Goal: Task Accomplishment & Management: Use online tool/utility

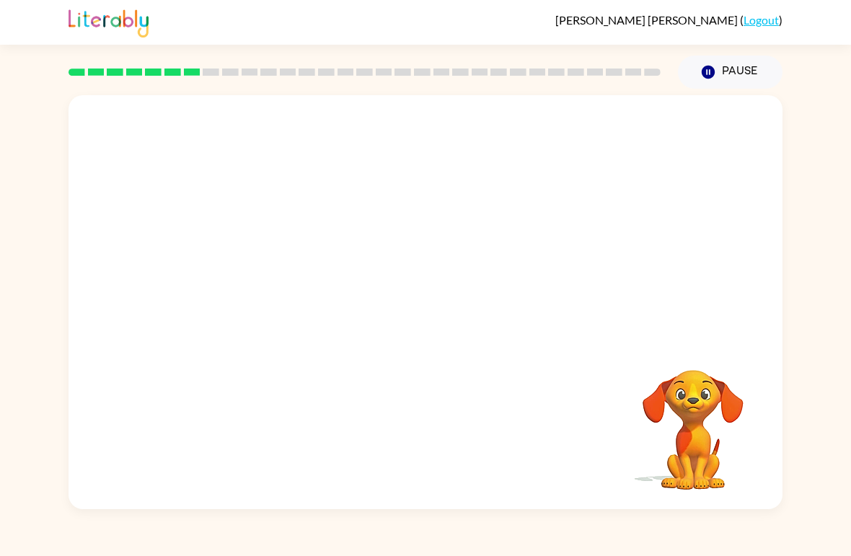
click at [381, 234] on video "Your browser must support playing .mp4 files to use Literably. Please try using…" at bounding box center [425, 217] width 714 height 244
click at [446, 319] on button "button" at bounding box center [425, 309] width 92 height 53
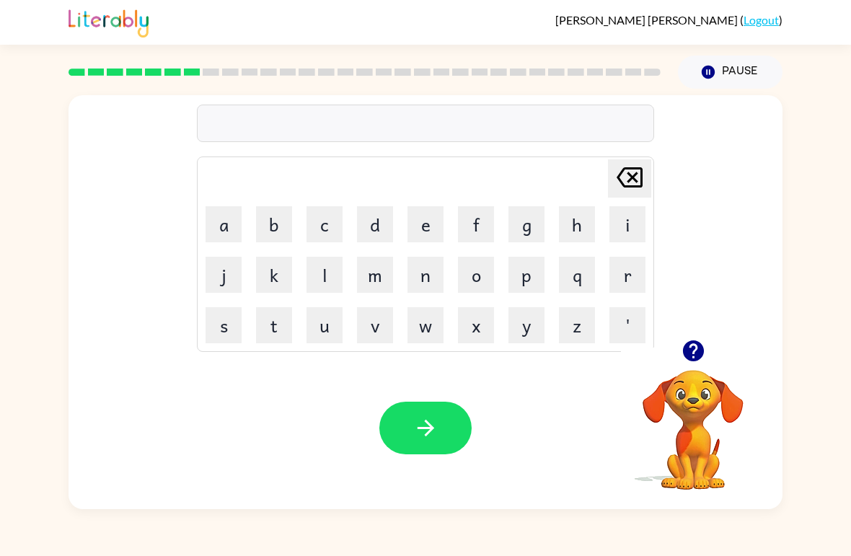
click at [524, 288] on button "p" at bounding box center [526, 275] width 36 height 36
click at [322, 315] on button "u" at bounding box center [324, 325] width 36 height 36
click at [377, 223] on button "d" at bounding box center [375, 224] width 36 height 36
click at [324, 277] on button "l" at bounding box center [324, 275] width 36 height 36
click at [425, 226] on button "e" at bounding box center [425, 224] width 36 height 36
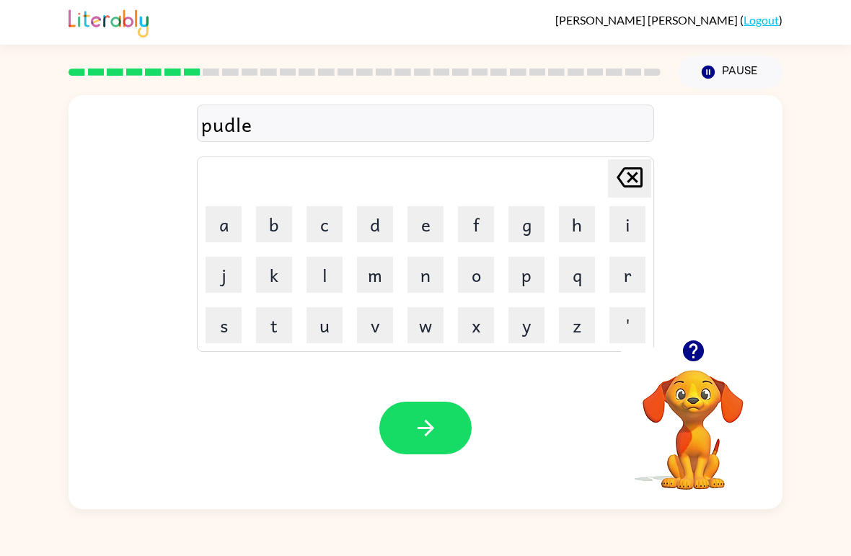
click at [432, 422] on icon "button" at bounding box center [425, 427] width 25 height 25
click at [698, 360] on icon "button" at bounding box center [692, 350] width 21 height 21
click at [381, 259] on button "m" at bounding box center [375, 275] width 36 height 36
click at [612, 275] on button "r" at bounding box center [627, 275] width 36 height 36
click at [221, 273] on button "j" at bounding box center [223, 275] width 36 height 36
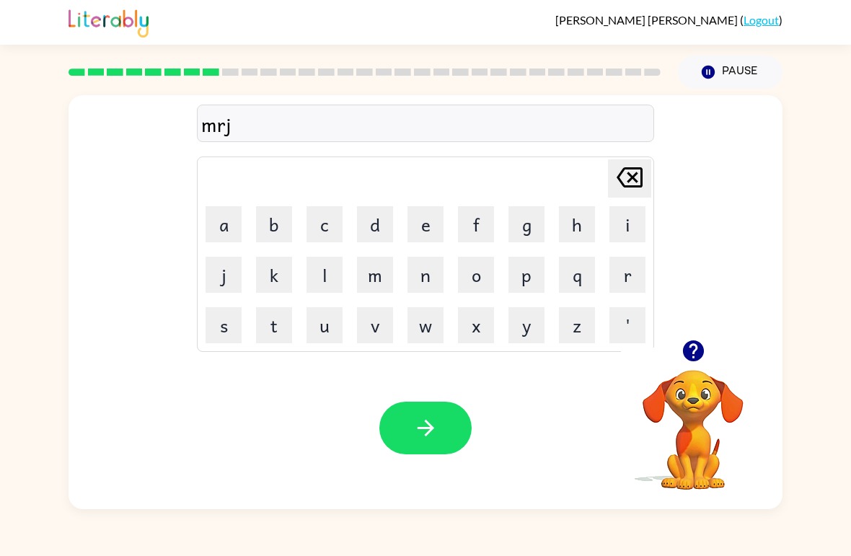
click at [619, 167] on icon "[PERSON_NAME] last character input" at bounding box center [629, 177] width 35 height 35
click at [226, 212] on button "a" at bounding box center [223, 224] width 36 height 36
click at [320, 206] on button "c" at bounding box center [324, 224] width 36 height 36
click at [443, 220] on button "e" at bounding box center [425, 224] width 36 height 36
click at [315, 266] on button "l" at bounding box center [324, 275] width 36 height 36
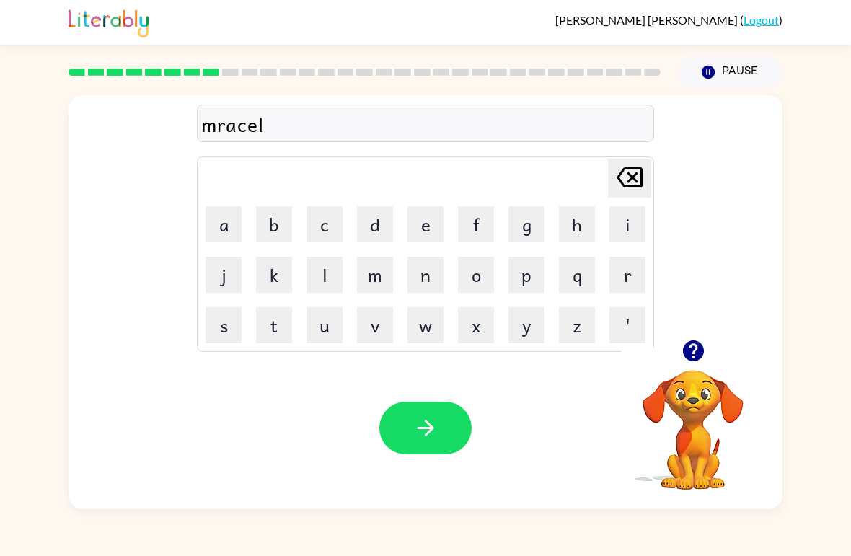
click at [435, 414] on button "button" at bounding box center [425, 427] width 92 height 53
click at [387, 271] on button "m" at bounding box center [375, 275] width 36 height 36
click at [621, 222] on button "i" at bounding box center [627, 224] width 36 height 36
click at [331, 329] on button "u" at bounding box center [324, 325] width 36 height 36
click at [636, 178] on icon "[PERSON_NAME] last character input" at bounding box center [629, 177] width 35 height 35
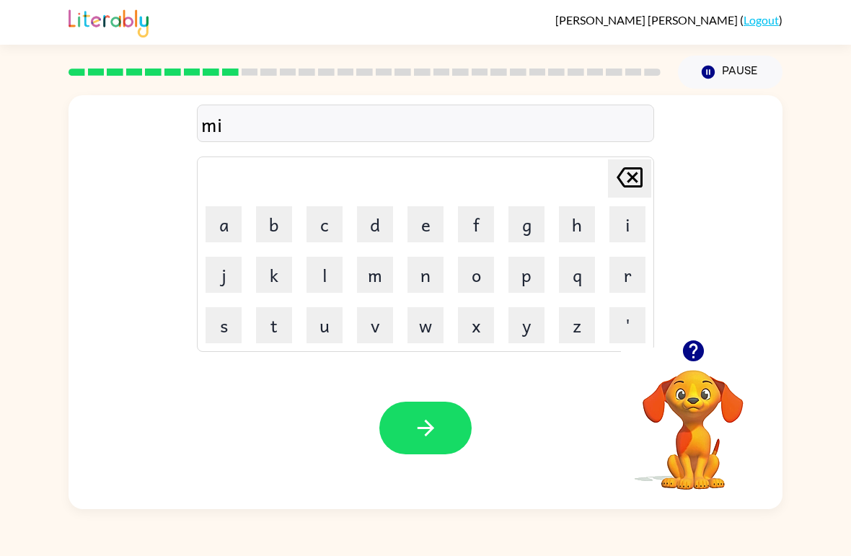
click at [425, 276] on button "n" at bounding box center [425, 275] width 36 height 36
click at [371, 280] on button "m" at bounding box center [375, 275] width 36 height 36
click at [471, 270] on button "o" at bounding box center [476, 275] width 36 height 36
click at [629, 280] on button "r" at bounding box center [627, 275] width 36 height 36
click at [416, 273] on button "n" at bounding box center [425, 275] width 36 height 36
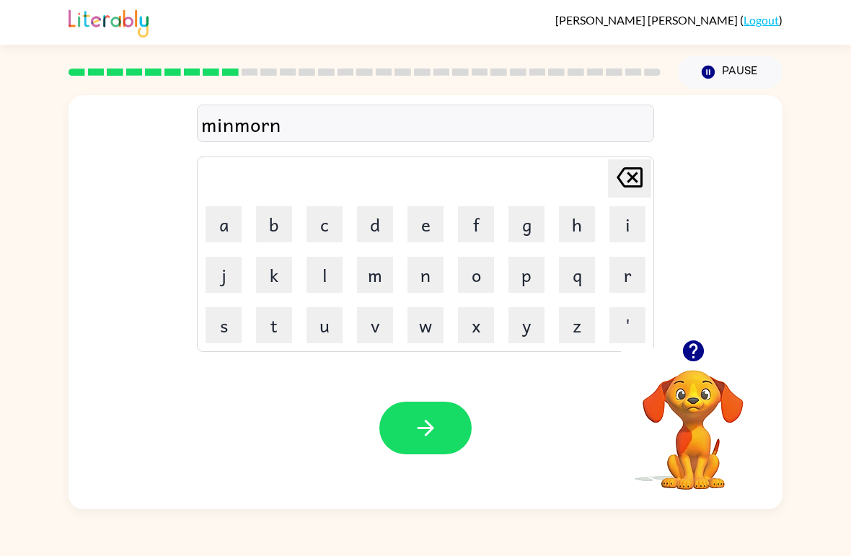
click at [617, 228] on button "i" at bounding box center [627, 224] width 36 height 36
click at [421, 276] on button "n" at bounding box center [425, 275] width 36 height 36
click at [540, 213] on button "g" at bounding box center [526, 224] width 36 height 36
click at [439, 445] on button "button" at bounding box center [425, 427] width 92 height 53
click at [706, 355] on button "button" at bounding box center [693, 350] width 37 height 37
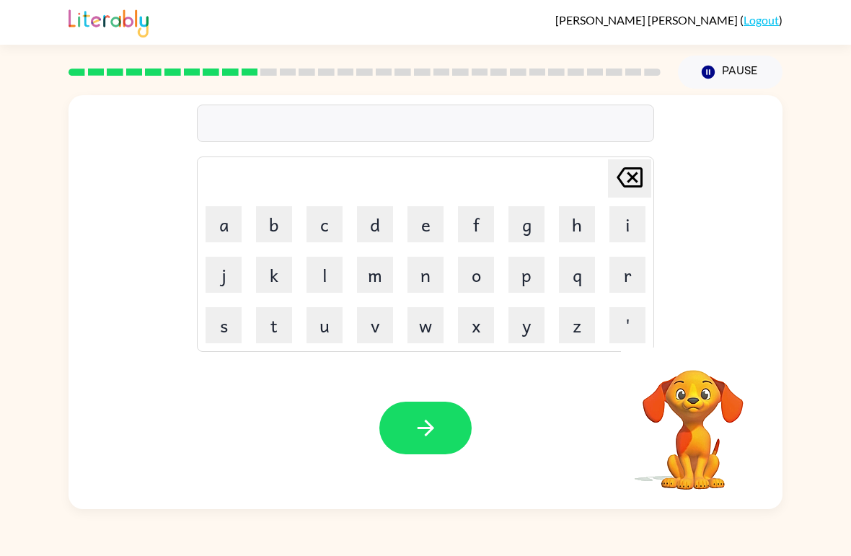
click at [363, 222] on button "d" at bounding box center [375, 224] width 36 height 36
click at [626, 227] on button "i" at bounding box center [627, 224] width 36 height 36
click at [227, 325] on button "s" at bounding box center [223, 325] width 36 height 36
click at [703, 357] on icon "button" at bounding box center [692, 350] width 25 height 25
click at [271, 322] on button "t" at bounding box center [274, 325] width 36 height 36
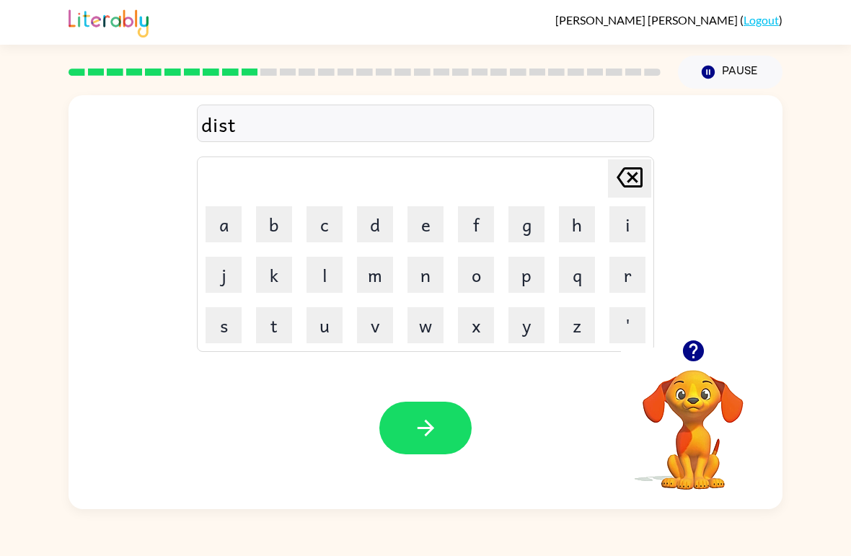
click at [629, 276] on button "r" at bounding box center [627, 275] width 36 height 36
click at [471, 277] on button "o" at bounding box center [476, 275] width 36 height 36
click at [221, 332] on button "s" at bounding box center [223, 325] width 36 height 36
click at [267, 322] on button "t" at bounding box center [274, 325] width 36 height 36
click at [423, 425] on icon "button" at bounding box center [425, 427] width 25 height 25
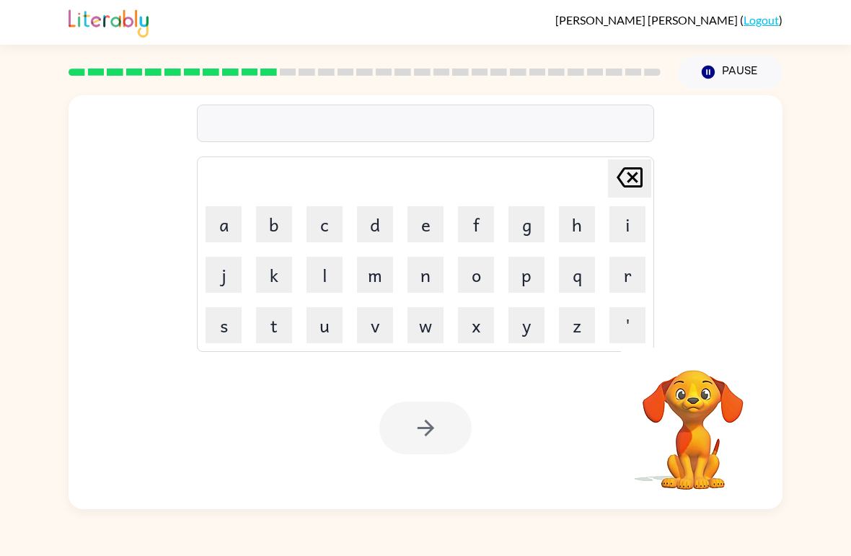
click at [626, 276] on button "r" at bounding box center [627, 275] width 36 height 36
click at [486, 270] on button "o" at bounding box center [476, 275] width 36 height 36
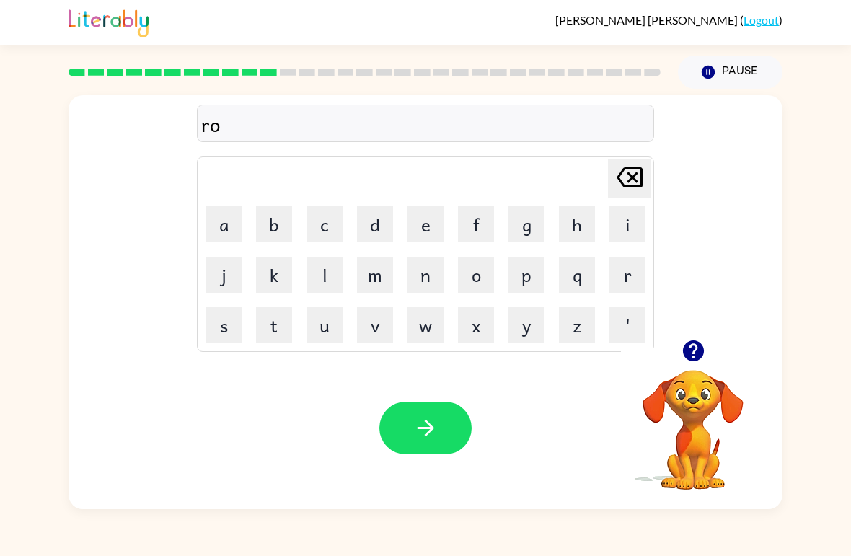
click at [319, 342] on button "u" at bounding box center [324, 325] width 36 height 36
click at [378, 226] on button "d" at bounding box center [375, 224] width 36 height 36
click at [18, 233] on div "roud Delete Delete last character input a b c d e f g h i j k l m n o p q r s t…" at bounding box center [425, 299] width 851 height 420
click at [430, 407] on button "button" at bounding box center [425, 427] width 92 height 53
click at [318, 331] on button "u" at bounding box center [324, 325] width 36 height 36
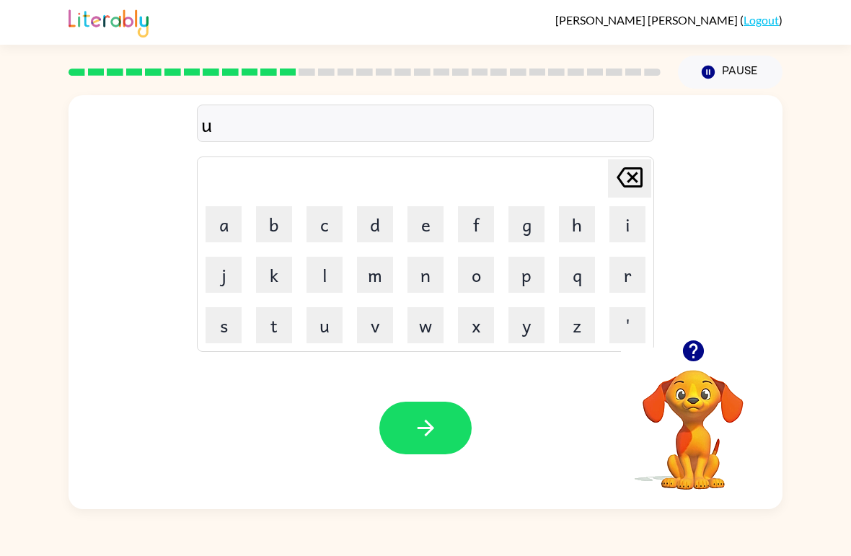
click at [694, 365] on button "button" at bounding box center [693, 350] width 37 height 37
click at [528, 277] on button "p" at bounding box center [526, 275] width 36 height 36
click at [525, 218] on button "g" at bounding box center [526, 224] width 36 height 36
click at [622, 265] on button "r" at bounding box center [627, 275] width 36 height 36
click at [214, 221] on button "a" at bounding box center [223, 224] width 36 height 36
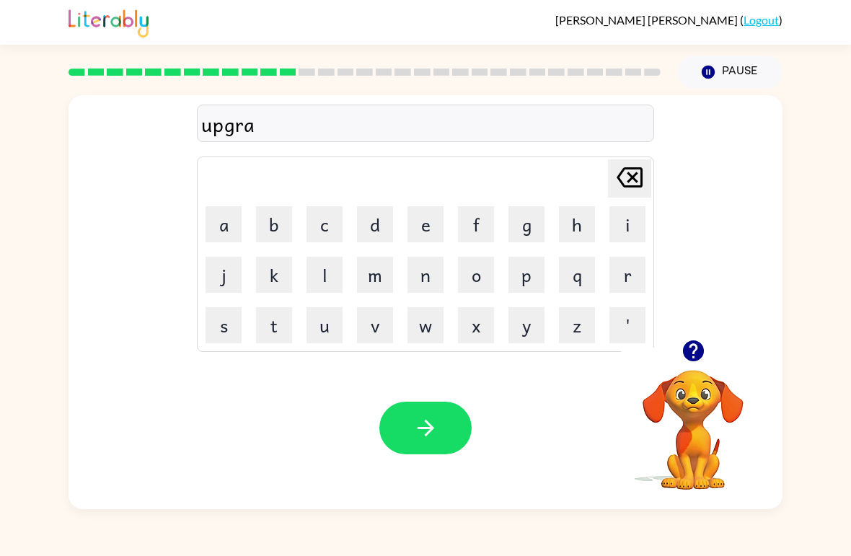
click at [375, 227] on button "d" at bounding box center [375, 224] width 36 height 36
click at [434, 234] on button "e" at bounding box center [425, 224] width 36 height 36
click at [434, 425] on icon "button" at bounding box center [425, 427] width 25 height 25
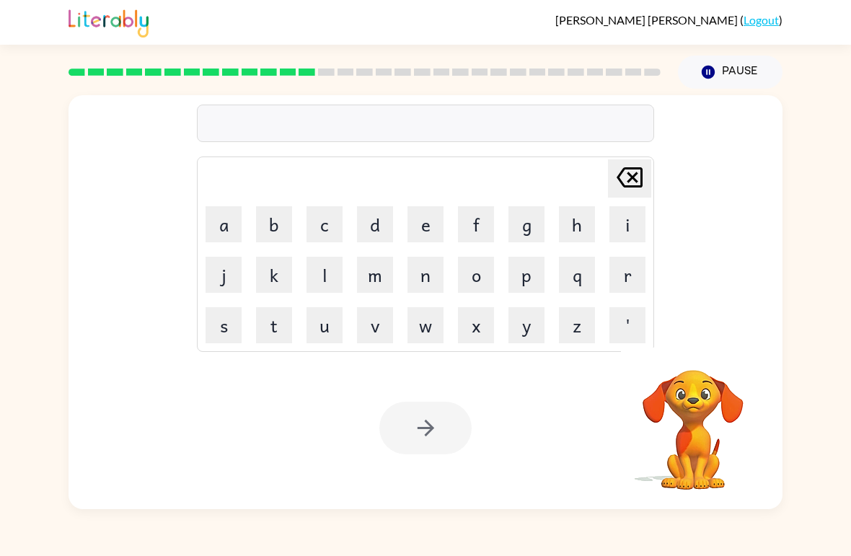
click at [368, 270] on button "m" at bounding box center [375, 275] width 36 height 36
click at [214, 234] on button "a" at bounding box center [223, 224] width 36 height 36
click at [704, 383] on video "Your browser must support playing .mp4 files to use Literably. Please try using…" at bounding box center [693, 419] width 144 height 144
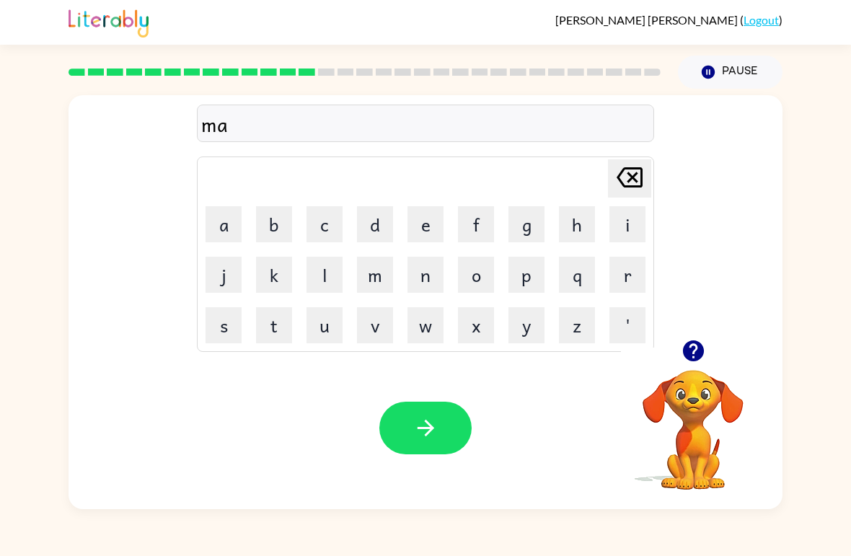
click at [700, 349] on icon "button" at bounding box center [692, 350] width 21 height 21
click at [371, 231] on button "d" at bounding box center [375, 224] width 36 height 36
click at [440, 271] on button "n" at bounding box center [425, 275] width 36 height 36
click at [432, 226] on button "e" at bounding box center [425, 224] width 36 height 36
click at [220, 327] on button "s" at bounding box center [223, 325] width 36 height 36
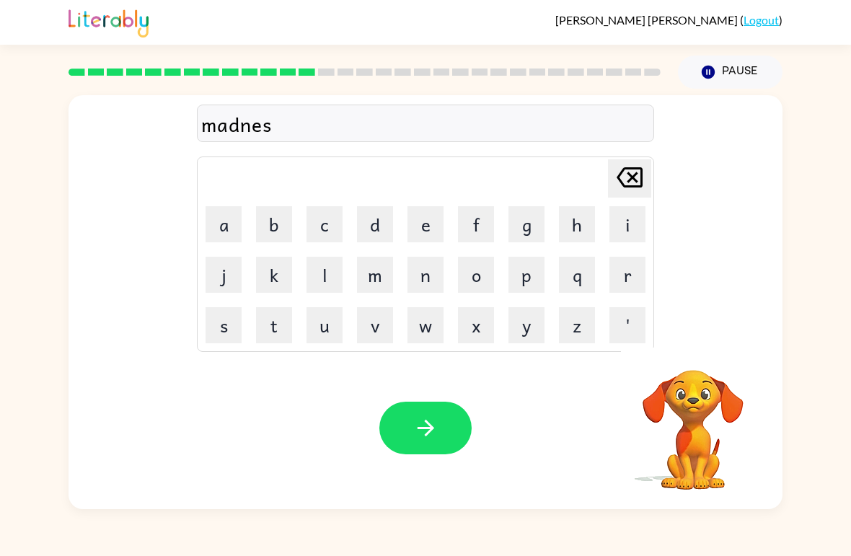
click at [432, 424] on icon "button" at bounding box center [425, 427] width 25 height 25
click at [285, 224] on button "b" at bounding box center [274, 224] width 36 height 36
click at [476, 278] on button "o" at bounding box center [476, 275] width 36 height 36
click at [419, 283] on button "n" at bounding box center [425, 275] width 36 height 36
click at [423, 223] on button "e" at bounding box center [425, 224] width 36 height 36
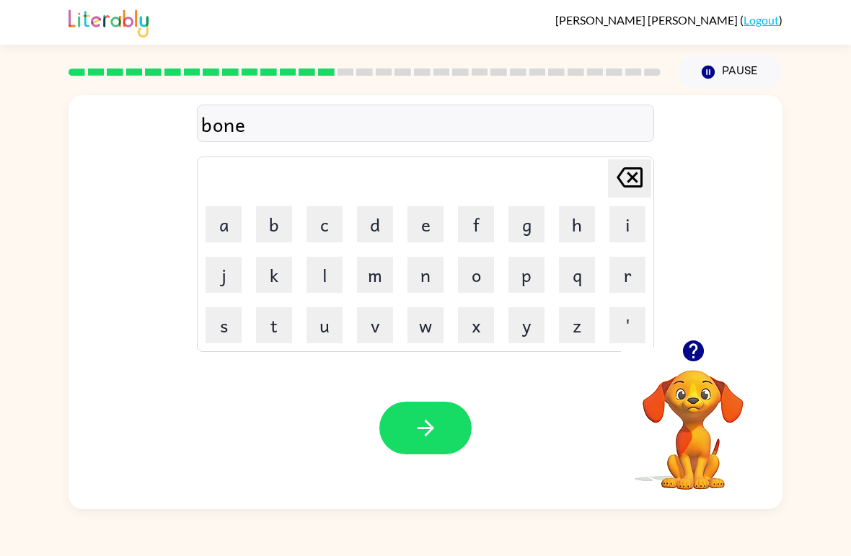
click at [214, 283] on button "j" at bounding box center [223, 275] width 36 height 36
click at [617, 187] on icon "[PERSON_NAME] last character input" at bounding box center [629, 177] width 35 height 35
click at [222, 328] on button "s" at bounding box center [223, 325] width 36 height 36
click at [425, 231] on button "e" at bounding box center [425, 224] width 36 height 36
click at [430, 432] on icon "button" at bounding box center [425, 428] width 17 height 17
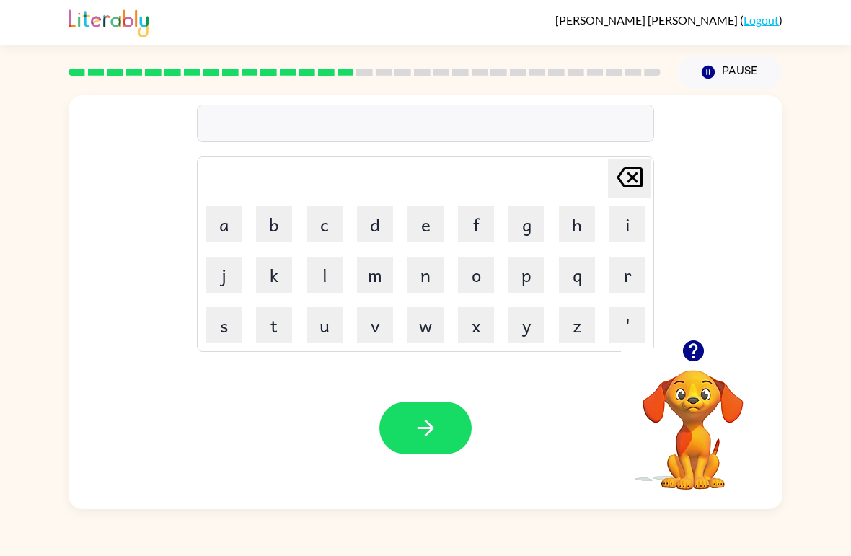
click at [701, 363] on icon "button" at bounding box center [692, 350] width 25 height 25
click at [216, 319] on button "s" at bounding box center [223, 325] width 36 height 36
click at [476, 272] on button "o" at bounding box center [476, 275] width 36 height 36
click at [691, 353] on icon "button" at bounding box center [692, 350] width 21 height 21
click at [324, 327] on button "u" at bounding box center [324, 325] width 36 height 36
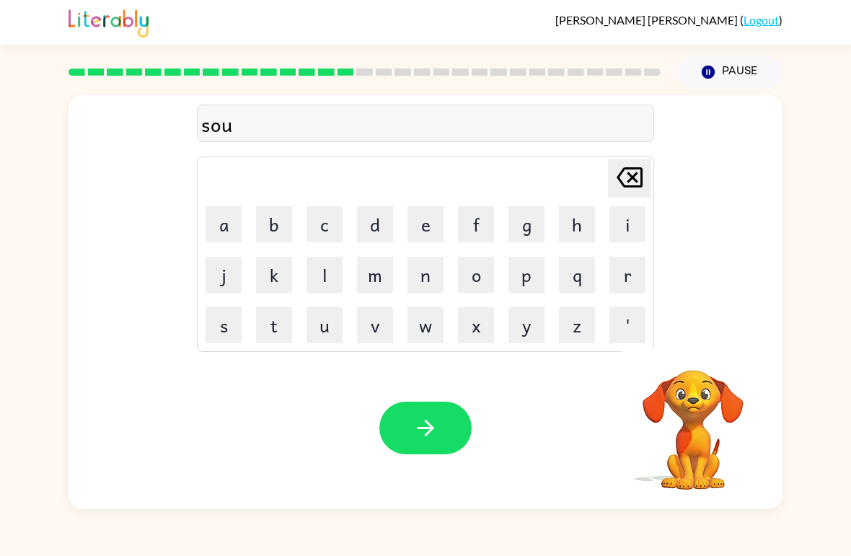
click at [482, 285] on button "o" at bounding box center [476, 275] width 36 height 36
click at [625, 278] on button "r" at bounding box center [627, 275] width 36 height 36
click at [378, 267] on button "m" at bounding box center [375, 275] width 36 height 36
click at [439, 417] on button "button" at bounding box center [425, 427] width 92 height 53
click at [638, 262] on button "r" at bounding box center [627, 275] width 36 height 36
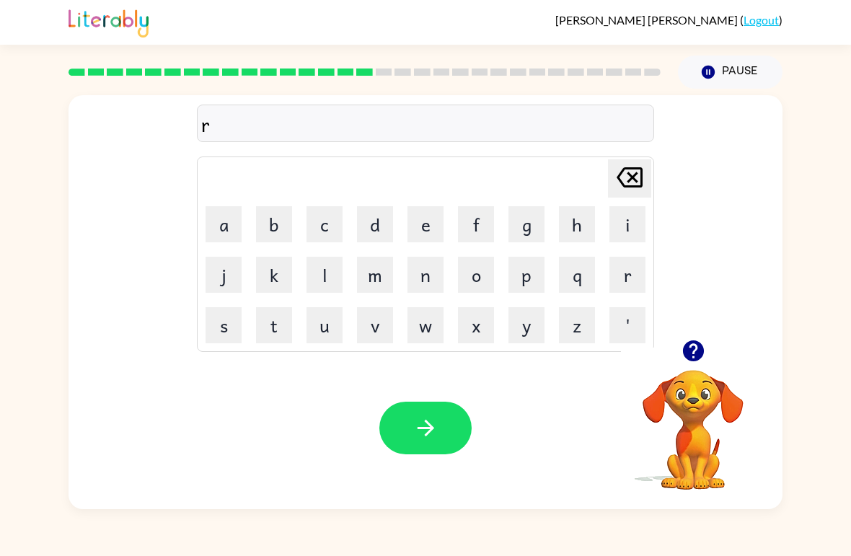
click at [227, 219] on button "a" at bounding box center [223, 224] width 36 height 36
click at [386, 268] on button "m" at bounding box center [375, 275] width 36 height 36
click at [436, 233] on button "e" at bounding box center [425, 224] width 36 height 36
click at [436, 421] on icon "button" at bounding box center [425, 427] width 25 height 25
click at [699, 360] on icon "button" at bounding box center [692, 350] width 25 height 25
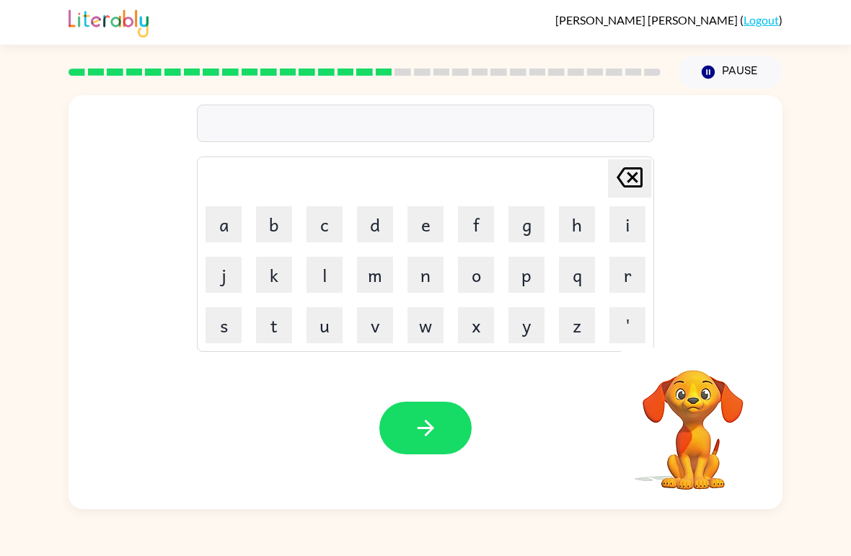
click at [267, 221] on button "b" at bounding box center [274, 224] width 36 height 36
click at [627, 278] on button "r" at bounding box center [627, 275] width 36 height 36
click at [629, 228] on button "i" at bounding box center [627, 224] width 36 height 36
click at [376, 275] on button "m" at bounding box center [375, 275] width 36 height 36
click at [612, 226] on button "i" at bounding box center [627, 224] width 36 height 36
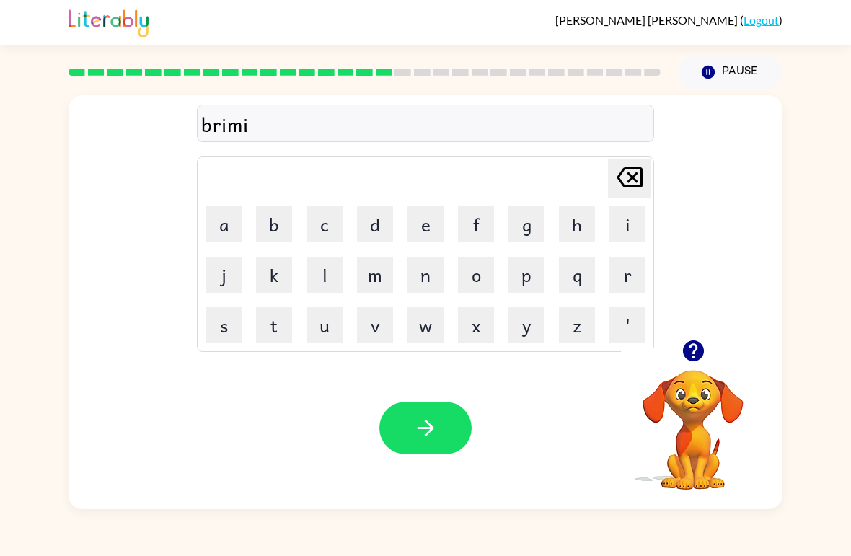
click at [420, 277] on button "n" at bounding box center [425, 275] width 36 height 36
click at [512, 236] on button "g" at bounding box center [526, 224] width 36 height 36
click at [431, 417] on icon "button" at bounding box center [425, 427] width 25 height 25
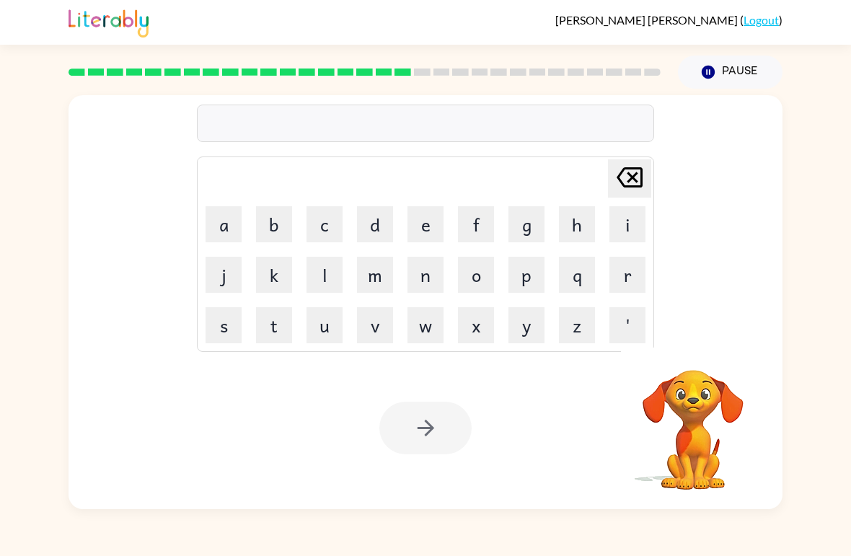
click at [621, 279] on button "r" at bounding box center [627, 275] width 36 height 36
click at [631, 231] on button "i" at bounding box center [627, 224] width 36 height 36
click at [225, 322] on button "s" at bounding box center [223, 325] width 36 height 36
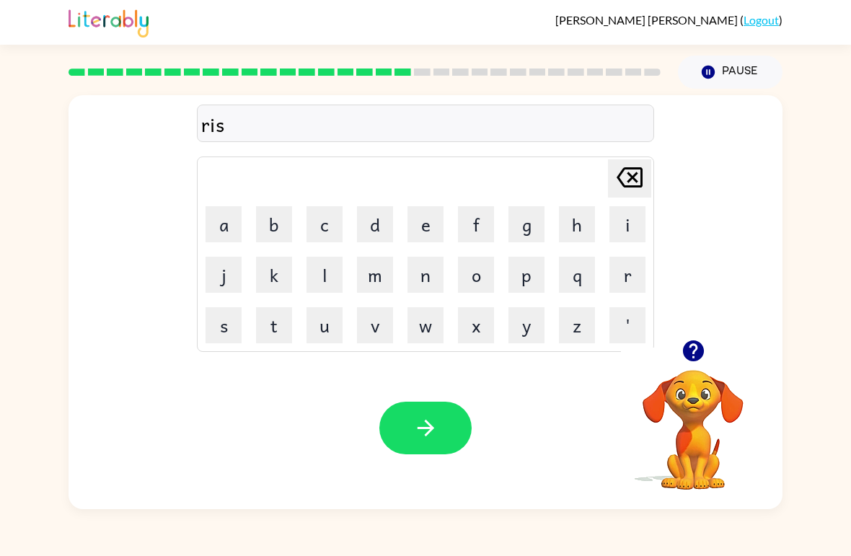
click at [315, 227] on button "c" at bounding box center [324, 224] width 36 height 36
click at [634, 228] on button "i" at bounding box center [627, 224] width 36 height 36
click at [698, 364] on button "button" at bounding box center [693, 350] width 37 height 37
click at [443, 223] on button "e" at bounding box center [425, 224] width 36 height 36
click at [228, 312] on button "s" at bounding box center [223, 325] width 36 height 36
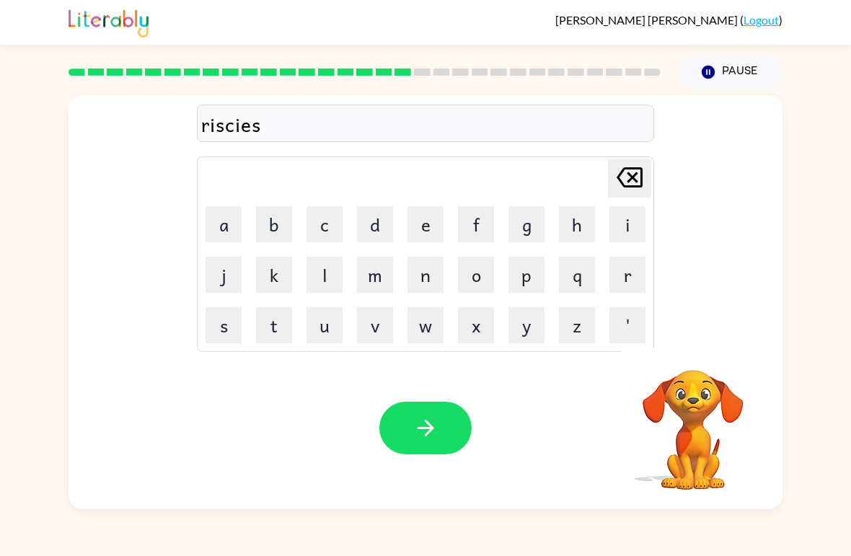
click at [273, 332] on button "t" at bounding box center [274, 325] width 36 height 36
click at [448, 427] on button "button" at bounding box center [425, 427] width 92 height 53
click at [702, 345] on icon "button" at bounding box center [692, 350] width 25 height 25
click at [224, 226] on button "a" at bounding box center [223, 224] width 36 height 36
click at [620, 280] on button "r" at bounding box center [627, 275] width 36 height 36
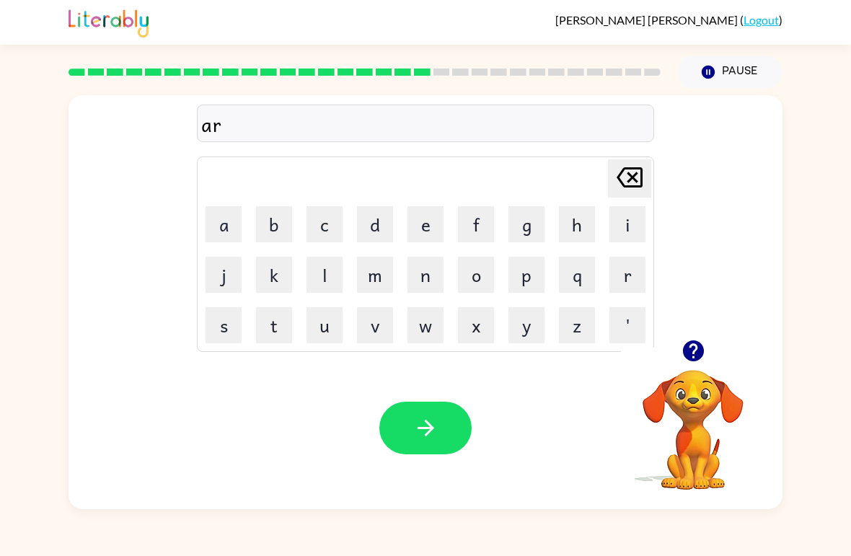
click at [284, 316] on button "t" at bounding box center [274, 325] width 36 height 36
click at [680, 352] on icon "button" at bounding box center [692, 350] width 25 height 25
click at [428, 339] on button "w" at bounding box center [425, 325] width 36 height 36
click at [223, 212] on button "a" at bounding box center [223, 224] width 36 height 36
click at [533, 333] on button "y" at bounding box center [526, 325] width 36 height 36
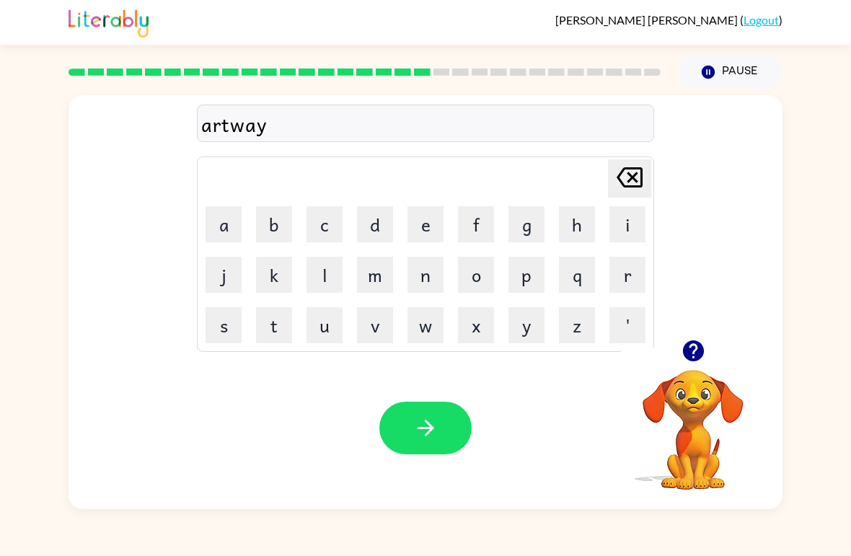
click at [409, 439] on button "button" at bounding box center [425, 427] width 92 height 53
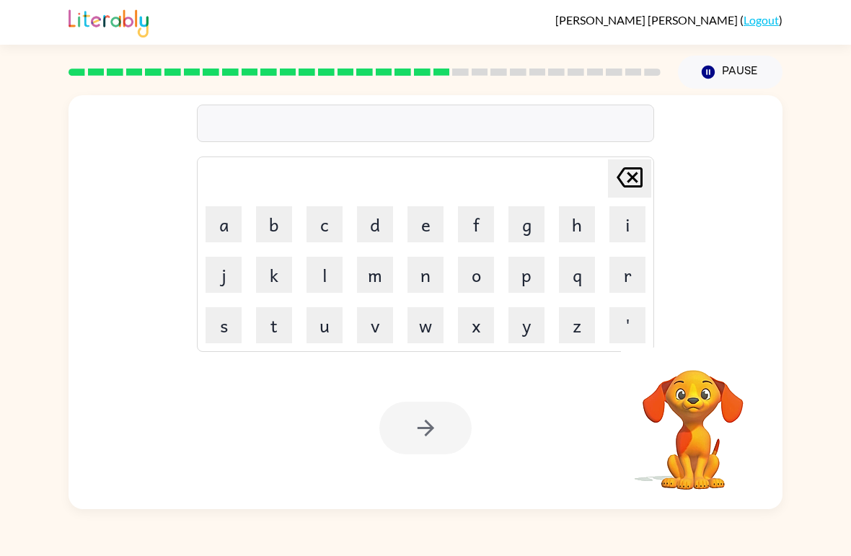
click at [477, 222] on button "f" at bounding box center [476, 224] width 36 height 36
click at [469, 271] on button "o" at bounding box center [476, 275] width 36 height 36
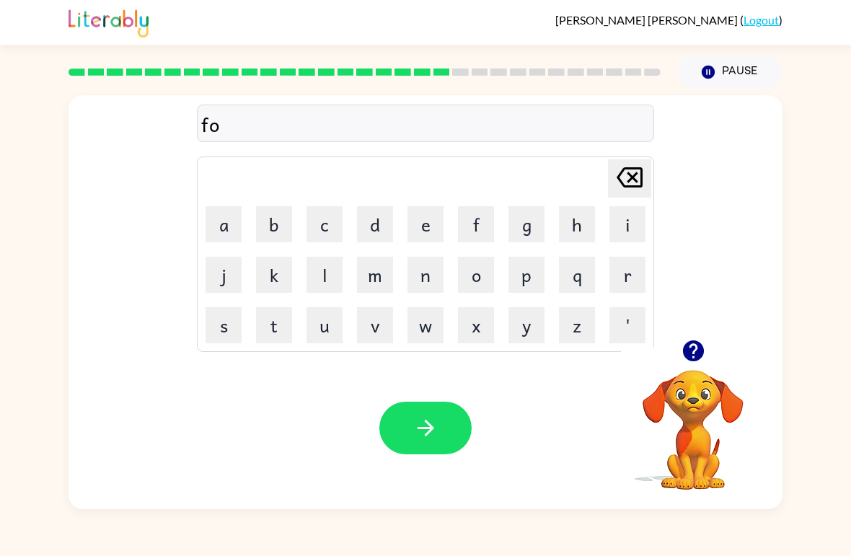
click at [324, 268] on button "l" at bounding box center [324, 275] width 36 height 36
click at [473, 280] on button "o" at bounding box center [476, 275] width 36 height 36
click at [326, 319] on button "u" at bounding box center [324, 325] width 36 height 36
click at [364, 223] on button "d" at bounding box center [375, 224] width 36 height 36
click at [381, 396] on div "Your browser must support playing .mp4 files to use Literably. Please try using…" at bounding box center [425, 428] width 714 height 162
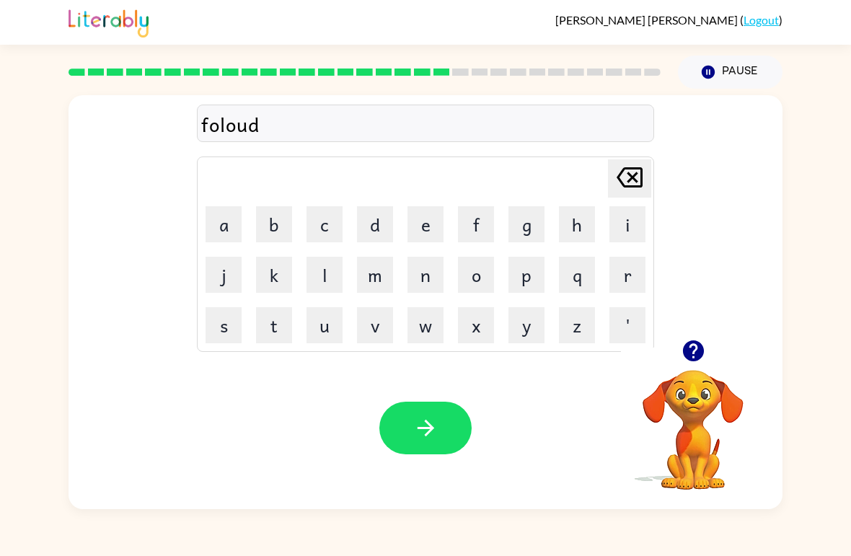
click at [404, 434] on button "button" at bounding box center [425, 427] width 92 height 53
click at [223, 333] on button "s" at bounding box center [223, 325] width 36 height 36
click at [525, 275] on button "p" at bounding box center [526, 275] width 36 height 36
click at [438, 226] on button "e" at bounding box center [425, 224] width 36 height 36
click at [577, 285] on button "q" at bounding box center [577, 275] width 36 height 36
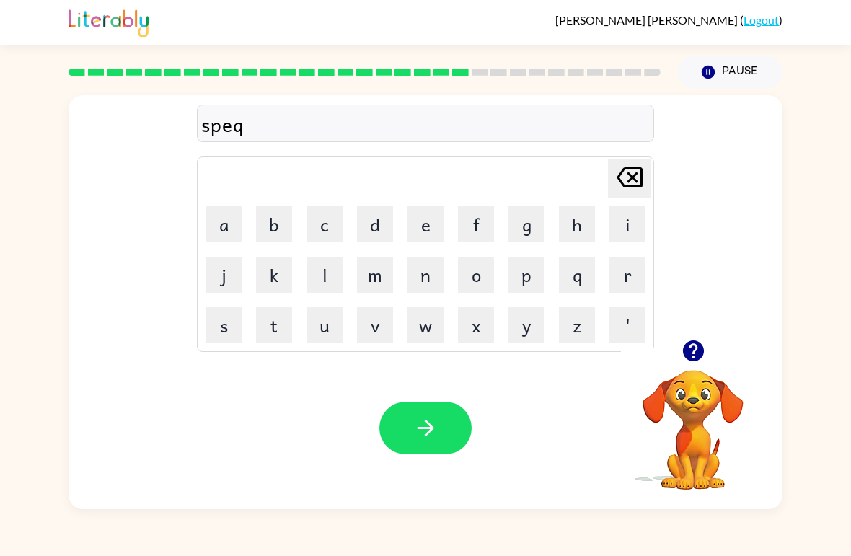
click at [627, 183] on icon "[PERSON_NAME] last character input" at bounding box center [629, 177] width 35 height 35
click at [526, 284] on button "p" at bounding box center [526, 275] width 36 height 36
click at [703, 363] on icon "button" at bounding box center [692, 350] width 25 height 25
click at [621, 179] on icon "[PERSON_NAME] last character input" at bounding box center [629, 177] width 35 height 35
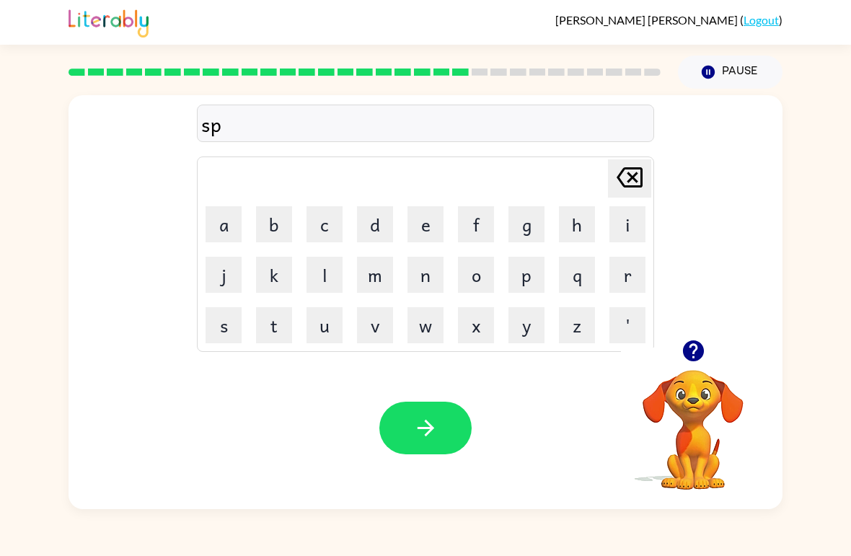
click at [633, 171] on icon "[PERSON_NAME] last character input" at bounding box center [629, 177] width 35 height 35
click at [691, 346] on icon "button" at bounding box center [692, 350] width 25 height 25
click at [415, 278] on button "n" at bounding box center [425, 275] width 36 height 36
click at [274, 326] on button "t" at bounding box center [274, 325] width 36 height 36
click at [429, 231] on button "e" at bounding box center [425, 224] width 36 height 36
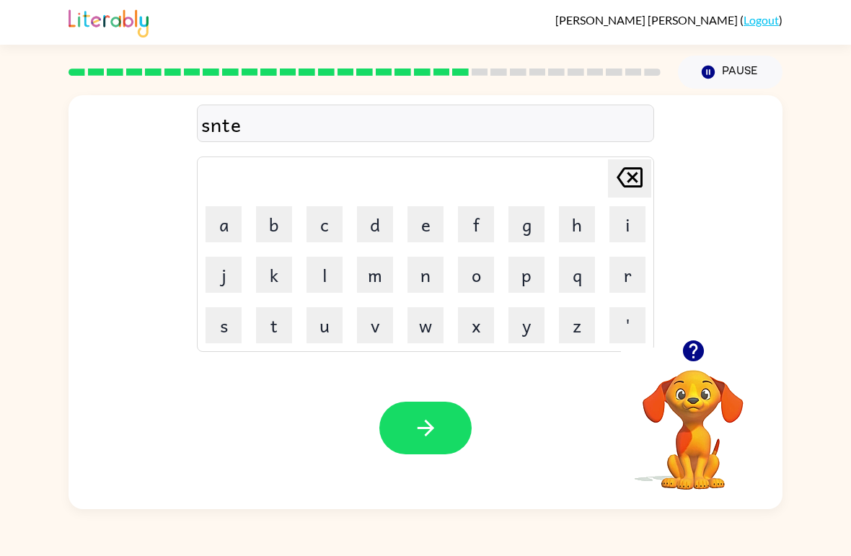
click at [525, 274] on button "p" at bounding box center [526, 275] width 36 height 36
click at [621, 222] on button "i" at bounding box center [627, 224] width 36 height 36
click at [363, 223] on button "d" at bounding box center [375, 224] width 36 height 36
click at [434, 422] on icon "button" at bounding box center [425, 427] width 25 height 25
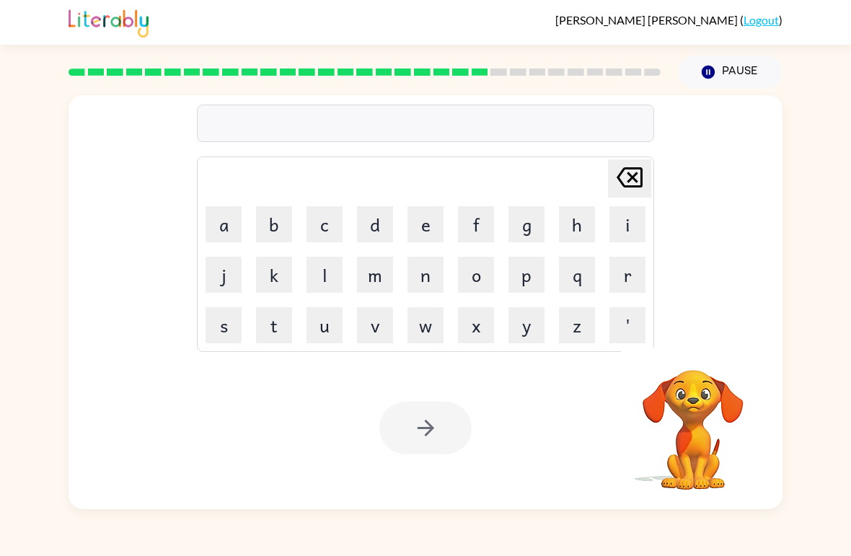
click at [218, 334] on button "s" at bounding box center [223, 325] width 36 height 36
click at [705, 349] on icon "button" at bounding box center [692, 350] width 25 height 25
click at [265, 329] on button "t" at bounding box center [274, 325] width 36 height 36
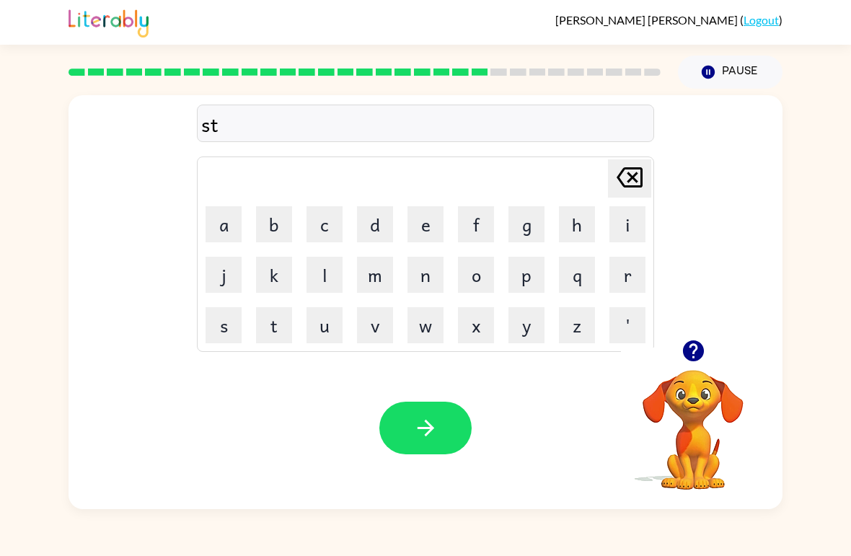
click at [648, 182] on button "[PERSON_NAME] last character input" at bounding box center [629, 178] width 43 height 38
click at [339, 331] on button "u" at bounding box center [324, 325] width 36 height 36
click at [225, 329] on button "s" at bounding box center [223, 325] width 36 height 36
click at [277, 327] on button "t" at bounding box center [274, 325] width 36 height 36
click at [228, 219] on button "a" at bounding box center [223, 224] width 36 height 36
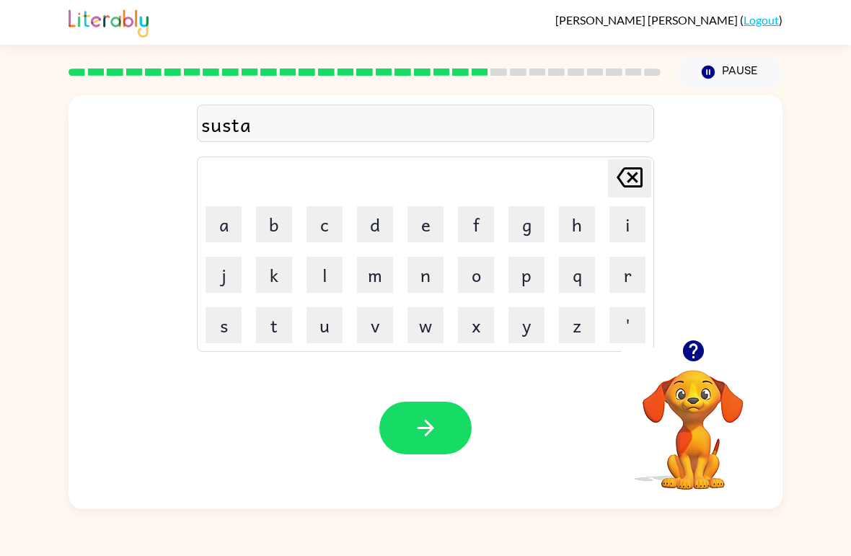
click at [417, 284] on button "n" at bounding box center [425, 275] width 36 height 36
click at [422, 233] on button "e" at bounding box center [425, 224] width 36 height 36
click at [435, 438] on icon "button" at bounding box center [425, 427] width 25 height 25
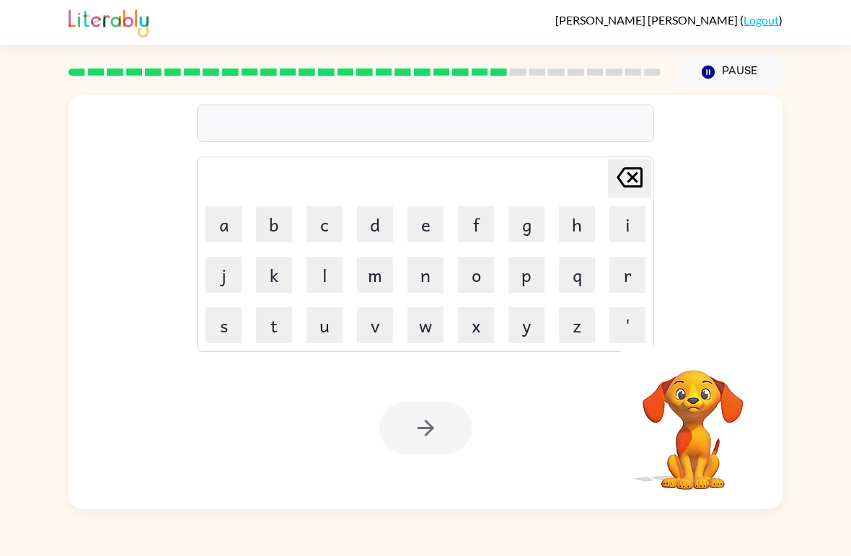
click at [491, 218] on button "f" at bounding box center [476, 224] width 36 height 36
click at [476, 279] on button "o" at bounding box center [476, 275] width 36 height 36
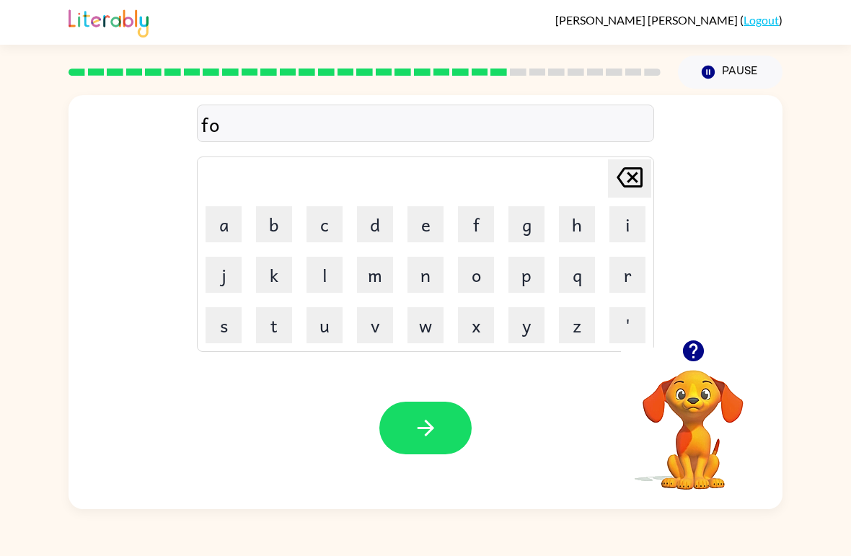
click at [614, 283] on button "r" at bounding box center [627, 275] width 36 height 36
click at [430, 316] on button "w" at bounding box center [425, 325] width 36 height 36
click at [475, 267] on button "o" at bounding box center [476, 275] width 36 height 36
click at [612, 277] on button "r" at bounding box center [627, 275] width 36 height 36
click at [364, 228] on button "d" at bounding box center [375, 224] width 36 height 36
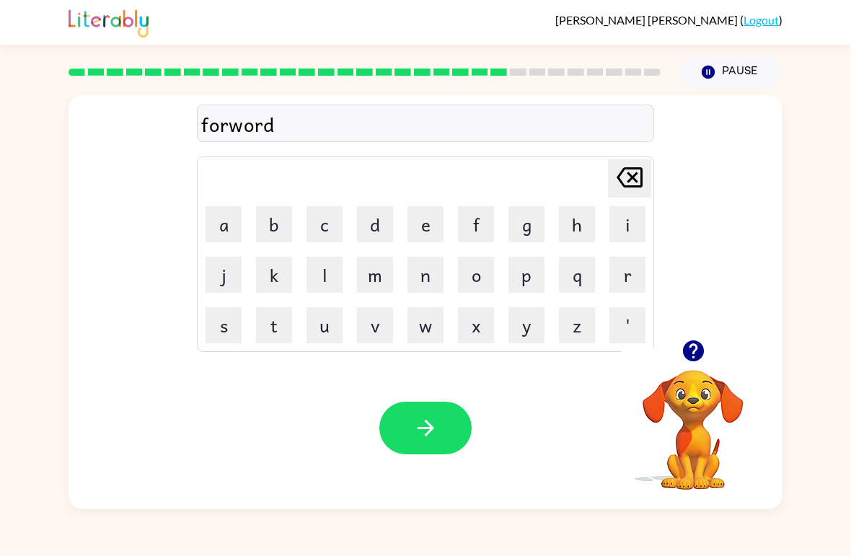
click at [443, 432] on button "button" at bounding box center [425, 427] width 92 height 53
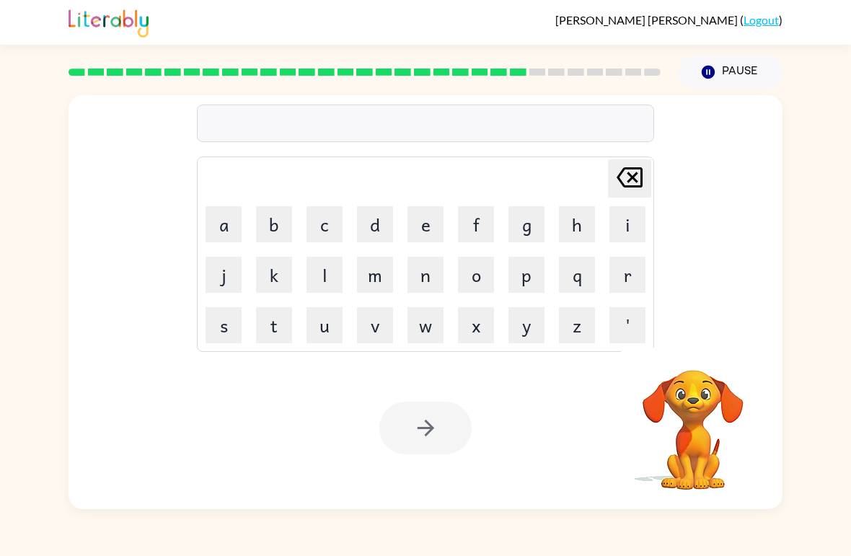
click at [533, 88] on div at bounding box center [364, 72] width 609 height 50
click at [678, 357] on button "button" at bounding box center [693, 350] width 37 height 37
click at [619, 268] on button "r" at bounding box center [627, 275] width 36 height 36
click at [409, 230] on button "e" at bounding box center [425, 224] width 36 height 36
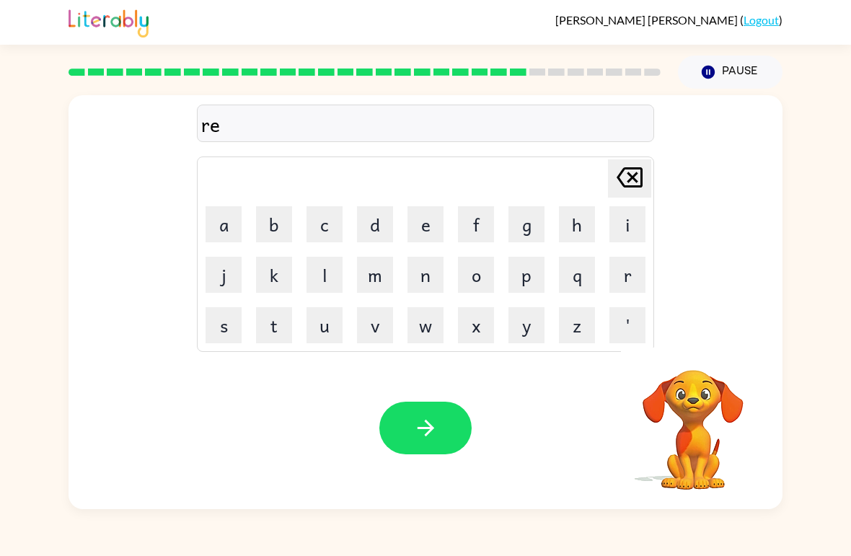
click at [307, 275] on button "l" at bounding box center [324, 275] width 36 height 36
click at [223, 229] on button "a" at bounding box center [223, 224] width 36 height 36
click at [370, 226] on button "d" at bounding box center [375, 224] width 36 height 36
click at [422, 226] on button "e" at bounding box center [425, 224] width 36 height 36
click at [381, 227] on button "d" at bounding box center [375, 224] width 36 height 36
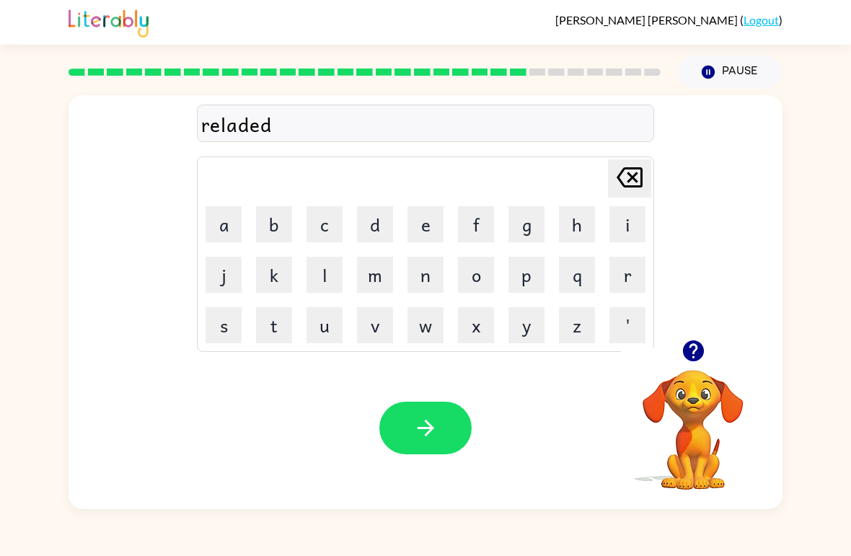
click at [450, 417] on button "button" at bounding box center [425, 427] width 92 height 53
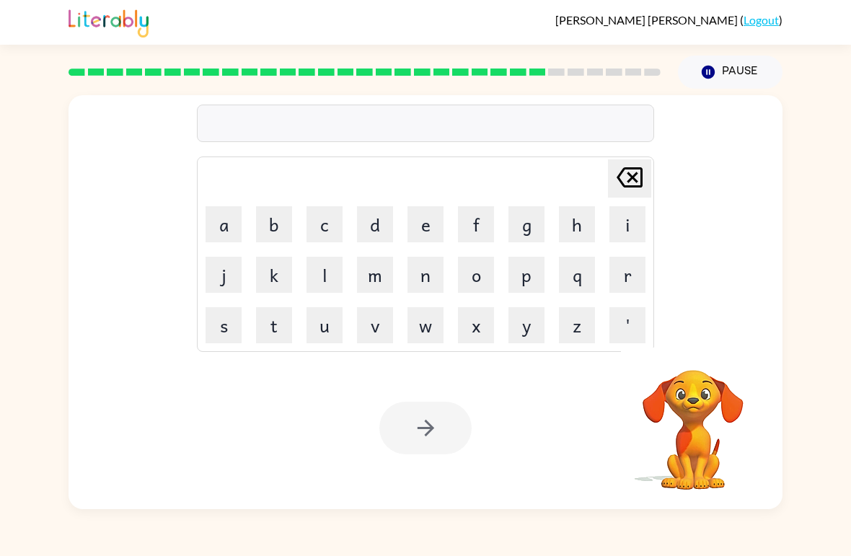
click at [530, 223] on button "g" at bounding box center [526, 224] width 36 height 36
click at [468, 278] on button "o" at bounding box center [476, 275] width 36 height 36
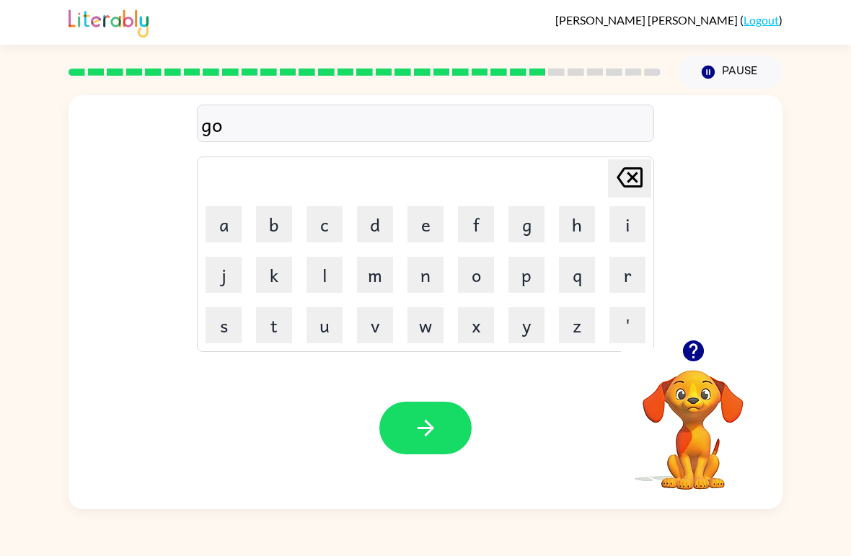
click at [268, 232] on button "b" at bounding box center [274, 224] width 36 height 36
click at [316, 278] on button "l" at bounding box center [324, 275] width 36 height 36
click at [615, 213] on button "i" at bounding box center [627, 224] width 36 height 36
click at [422, 272] on button "n" at bounding box center [425, 275] width 36 height 36
click at [427, 420] on icon "button" at bounding box center [425, 427] width 25 height 25
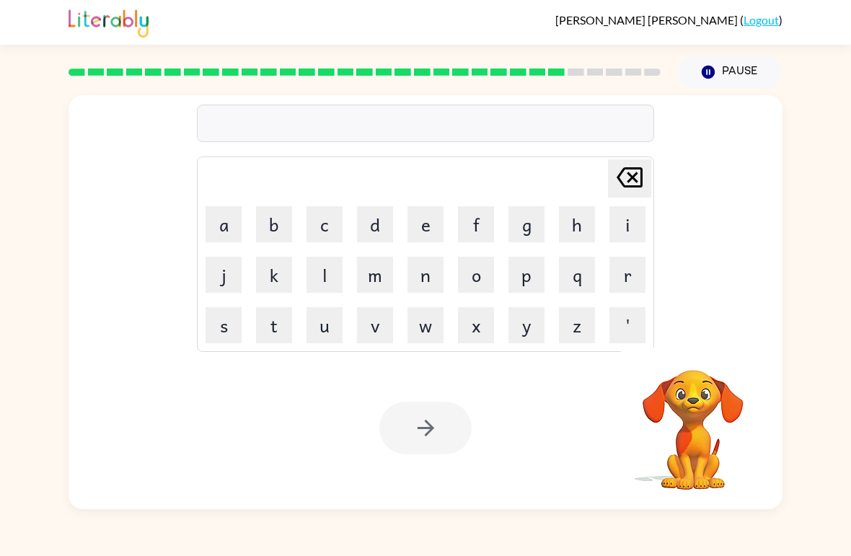
click at [318, 278] on button "l" at bounding box center [324, 275] width 36 height 36
click at [681, 366] on button "button" at bounding box center [693, 350] width 37 height 37
click at [479, 270] on button "o" at bounding box center [476, 275] width 36 height 36
click at [386, 280] on button "m" at bounding box center [375, 275] width 36 height 36
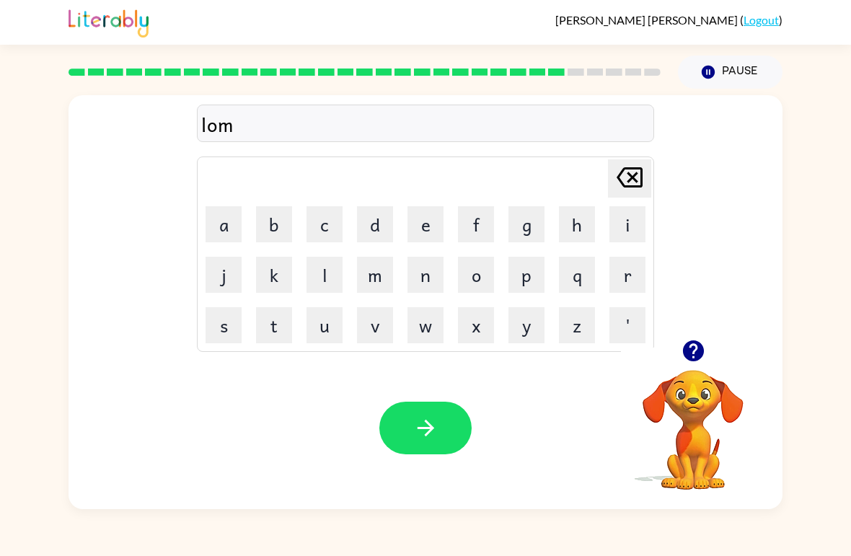
click at [275, 225] on button "b" at bounding box center [274, 224] width 36 height 36
click at [425, 224] on button "e" at bounding box center [425, 224] width 36 height 36
click at [616, 276] on button "r" at bounding box center [627, 275] width 36 height 36
click at [218, 278] on button "j" at bounding box center [223, 275] width 36 height 36
click at [222, 223] on button "a" at bounding box center [223, 224] width 36 height 36
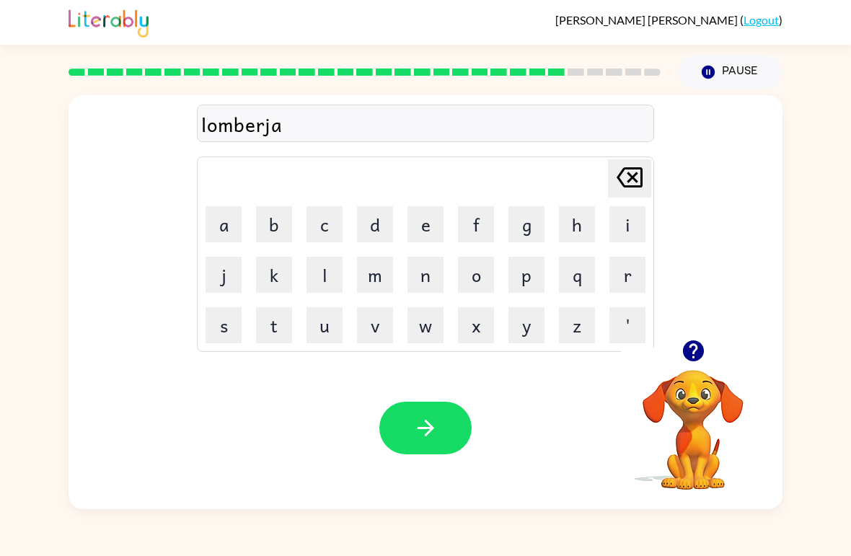
click at [320, 234] on button "c" at bounding box center [324, 224] width 36 height 36
click at [275, 276] on button "k" at bounding box center [274, 275] width 36 height 36
click at [438, 425] on icon "button" at bounding box center [425, 427] width 25 height 25
click at [682, 342] on icon "button" at bounding box center [692, 350] width 25 height 25
click at [680, 363] on icon "button" at bounding box center [692, 350] width 25 height 25
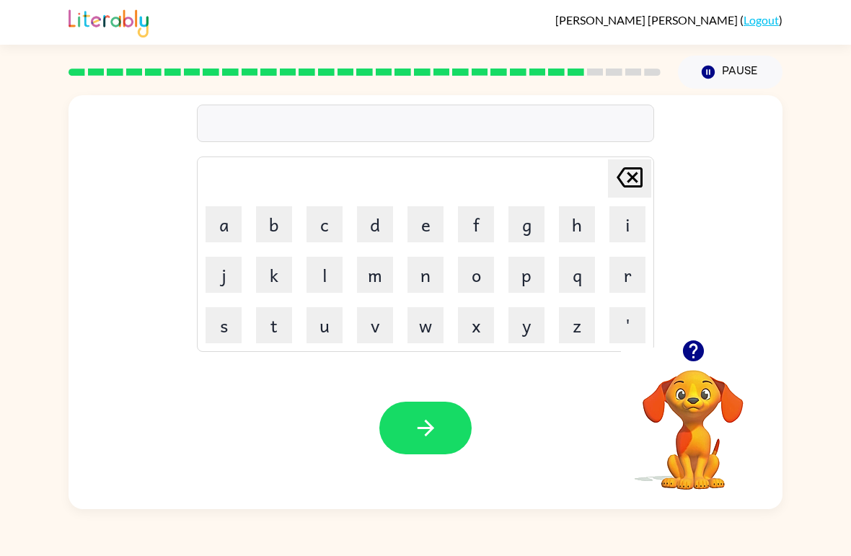
click at [533, 273] on button "p" at bounding box center [526, 275] width 36 height 36
click at [630, 221] on button "i" at bounding box center [627, 224] width 36 height 36
click at [624, 283] on button "r" at bounding box center [627, 275] width 36 height 36
click at [217, 322] on button "s" at bounding box center [223, 325] width 36 height 36
click at [415, 430] on icon "button" at bounding box center [425, 427] width 25 height 25
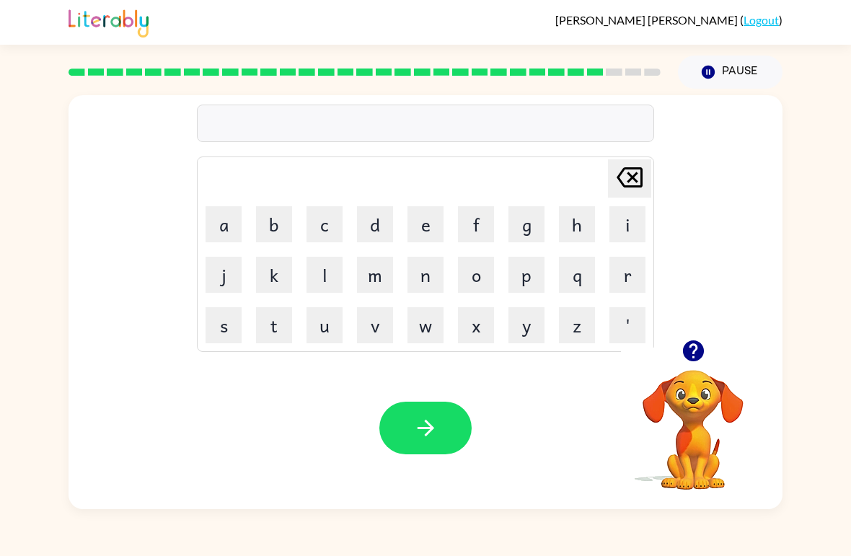
click at [259, 316] on button "t" at bounding box center [274, 325] width 36 height 36
click at [577, 219] on button "h" at bounding box center [577, 224] width 36 height 36
click at [626, 224] on button "i" at bounding box center [627, 224] width 36 height 36
click at [422, 277] on button "n" at bounding box center [425, 275] width 36 height 36
click at [427, 232] on button "e" at bounding box center [425, 224] width 36 height 36
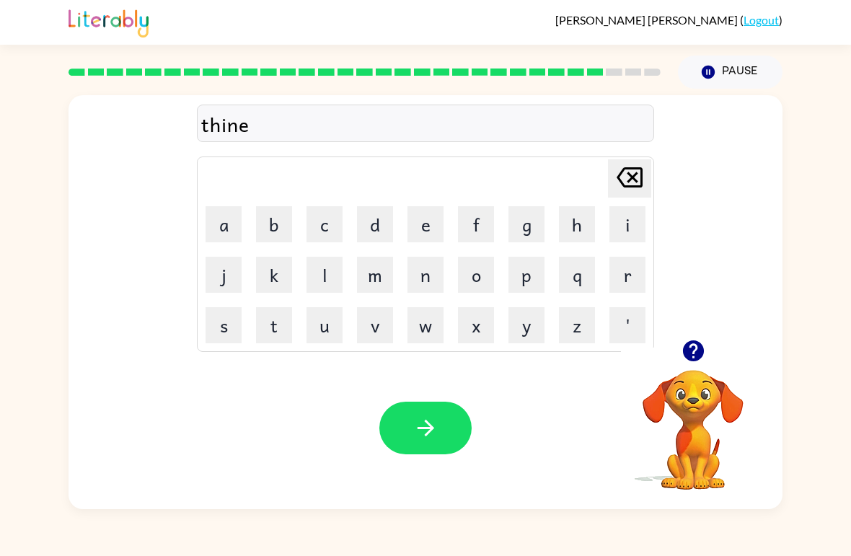
click at [422, 414] on button "button" at bounding box center [425, 427] width 92 height 53
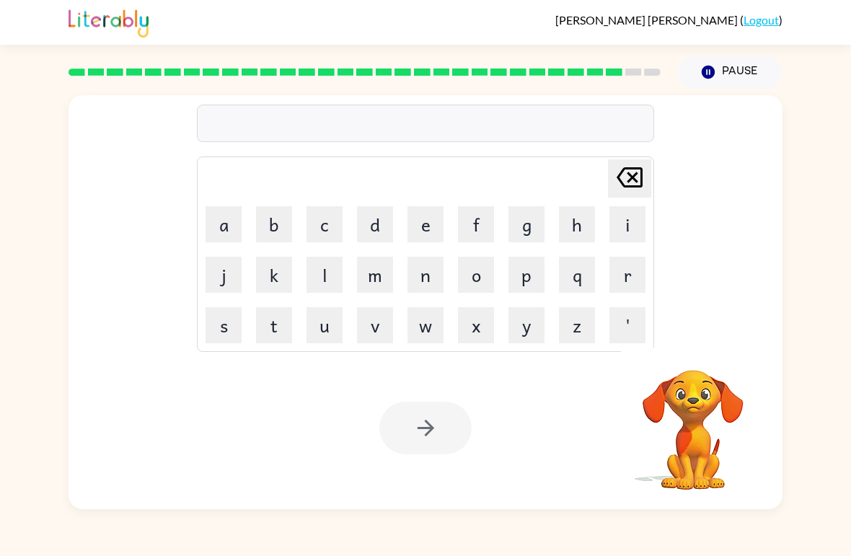
click at [212, 327] on button "s" at bounding box center [223, 325] width 36 height 36
click at [629, 218] on button "i" at bounding box center [627, 224] width 36 height 36
click at [321, 283] on button "l" at bounding box center [324, 275] width 36 height 36
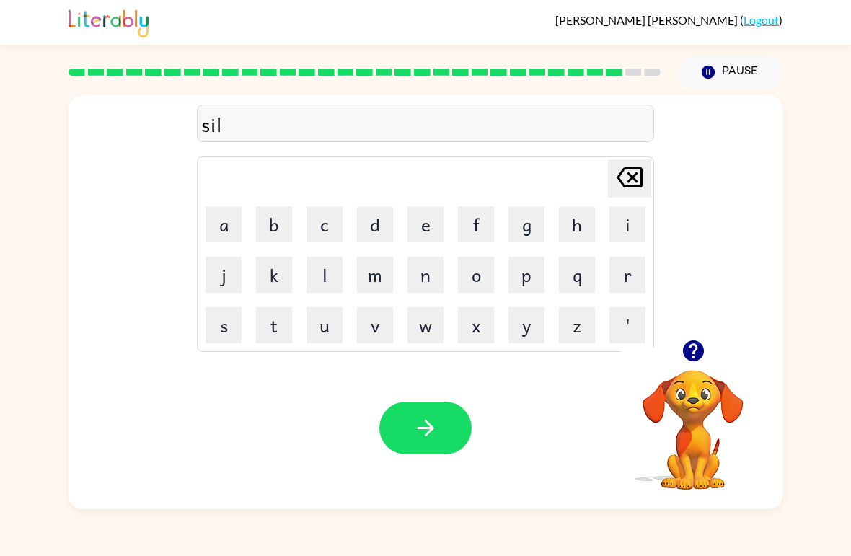
click at [369, 332] on button "v" at bounding box center [375, 325] width 36 height 36
click at [419, 229] on button "e" at bounding box center [425, 224] width 36 height 36
click at [618, 265] on button "r" at bounding box center [627, 275] width 36 height 36
click at [429, 325] on button "w" at bounding box center [425, 325] width 36 height 36
click at [430, 230] on button "e" at bounding box center [425, 224] width 36 height 36
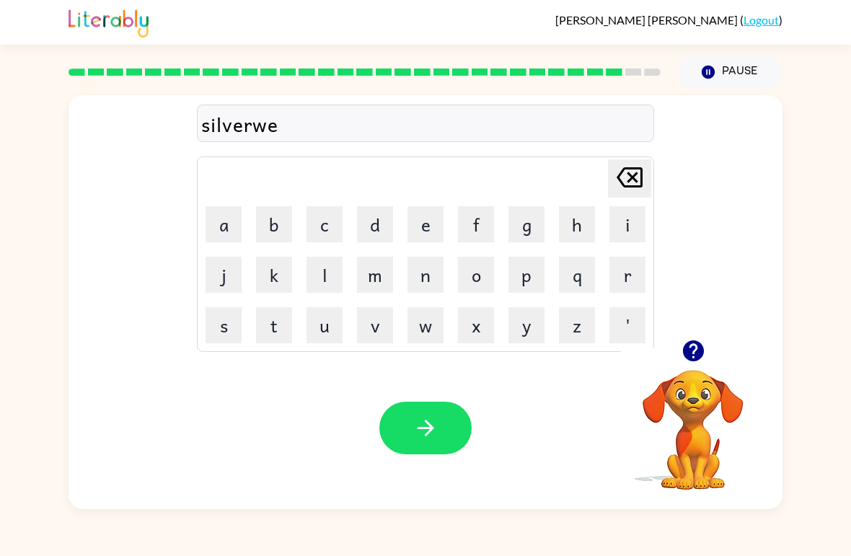
click at [213, 216] on button "a" at bounding box center [223, 224] width 36 height 36
click at [629, 267] on button "r" at bounding box center [627, 275] width 36 height 36
click at [439, 422] on button "button" at bounding box center [425, 427] width 92 height 53
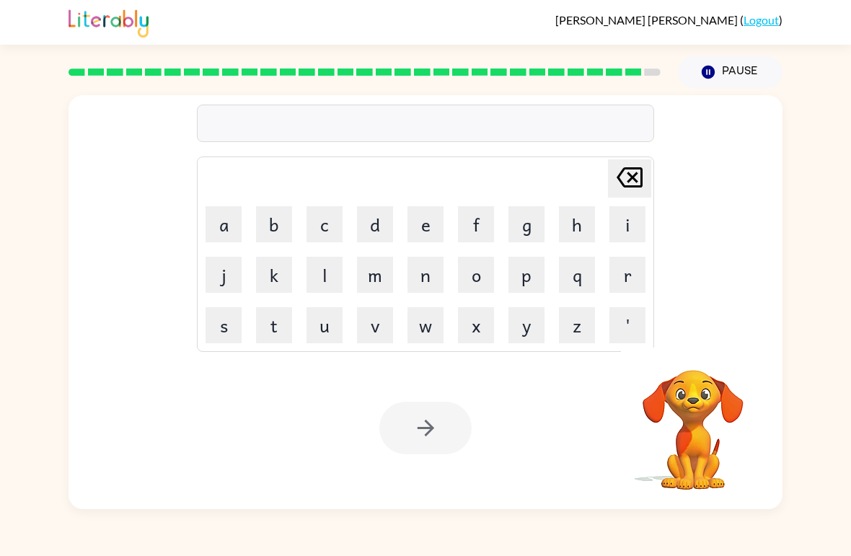
click at [469, 272] on button "o" at bounding box center [476, 275] width 36 height 36
click at [427, 278] on button "n" at bounding box center [425, 275] width 36 height 36
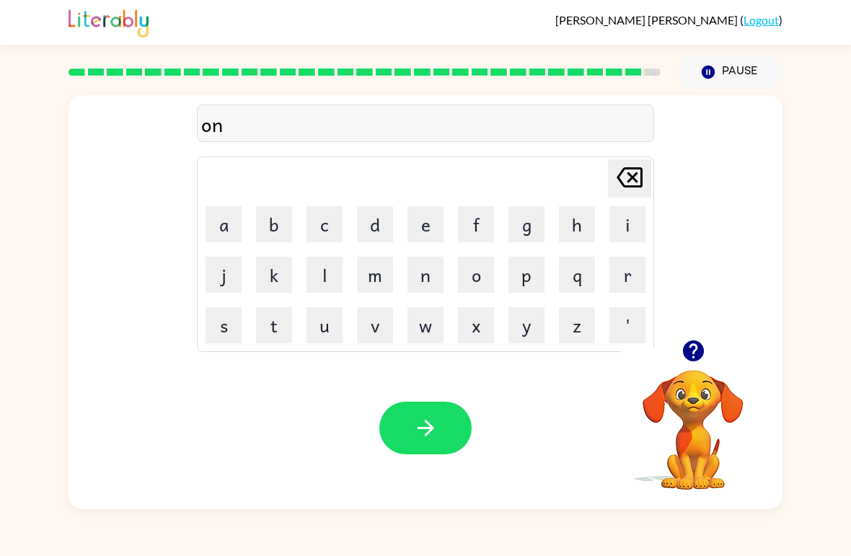
click at [218, 223] on button "a" at bounding box center [223, 224] width 36 height 36
click at [469, 203] on td "f" at bounding box center [475, 224] width 49 height 49
click at [489, 216] on button "f" at bounding box center [476, 224] width 36 height 36
click at [626, 272] on button "r" at bounding box center [627, 275] width 36 height 36
click at [221, 213] on button "a" at bounding box center [223, 224] width 36 height 36
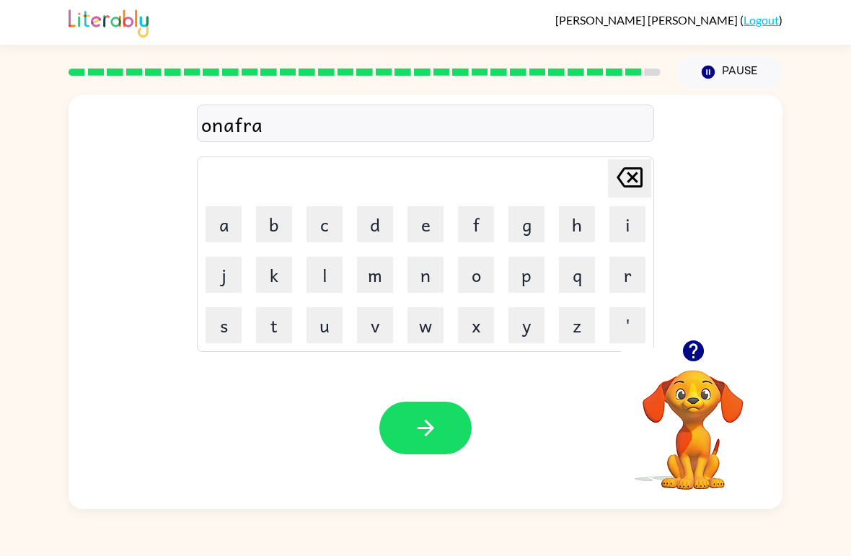
click at [384, 224] on button "d" at bounding box center [375, 224] width 36 height 36
click at [427, 226] on button "e" at bounding box center [425, 224] width 36 height 36
click at [443, 420] on button "button" at bounding box center [425, 427] width 92 height 53
